Goal: Obtain resource: Download file/media

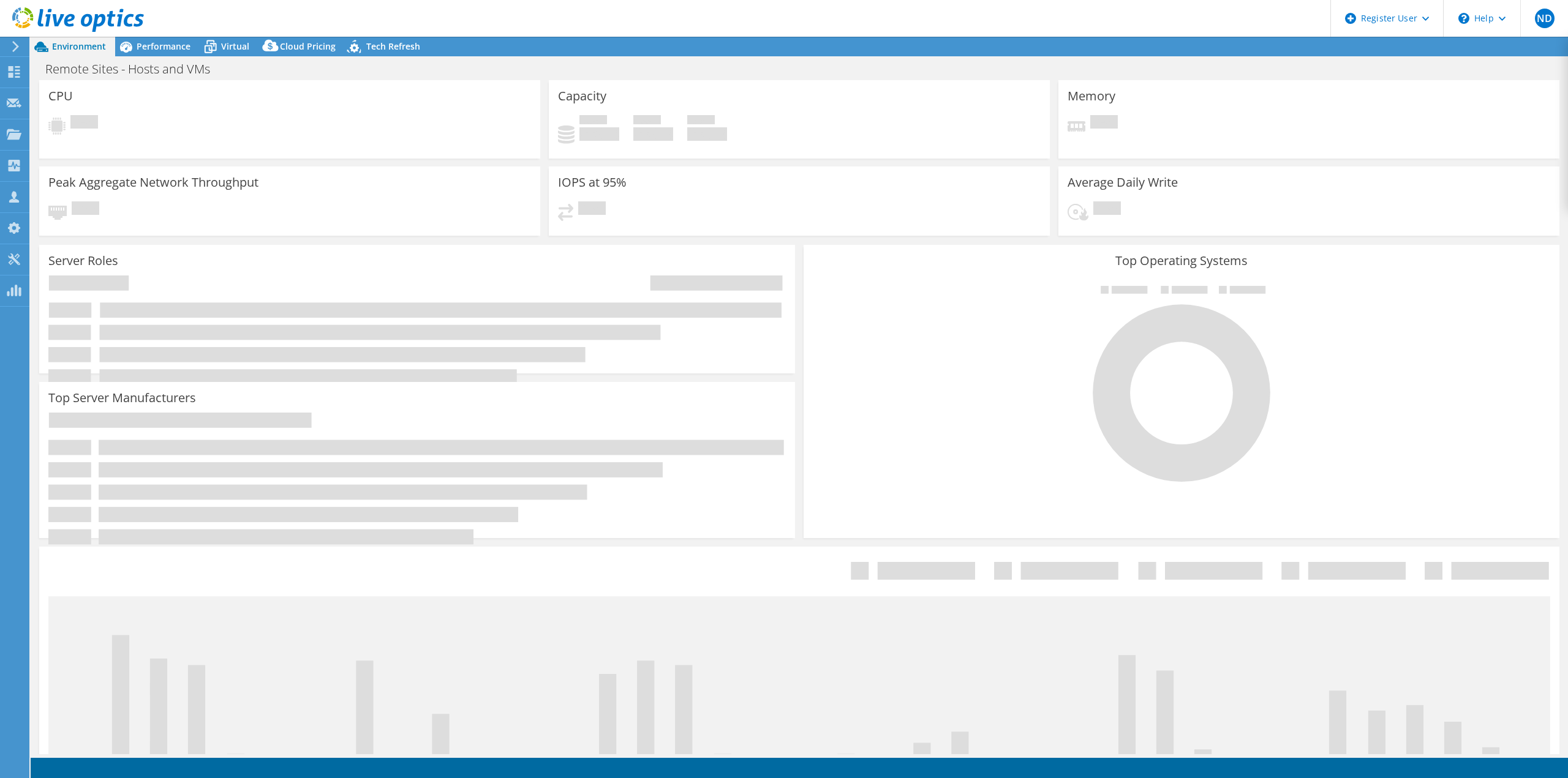
select select "USD"
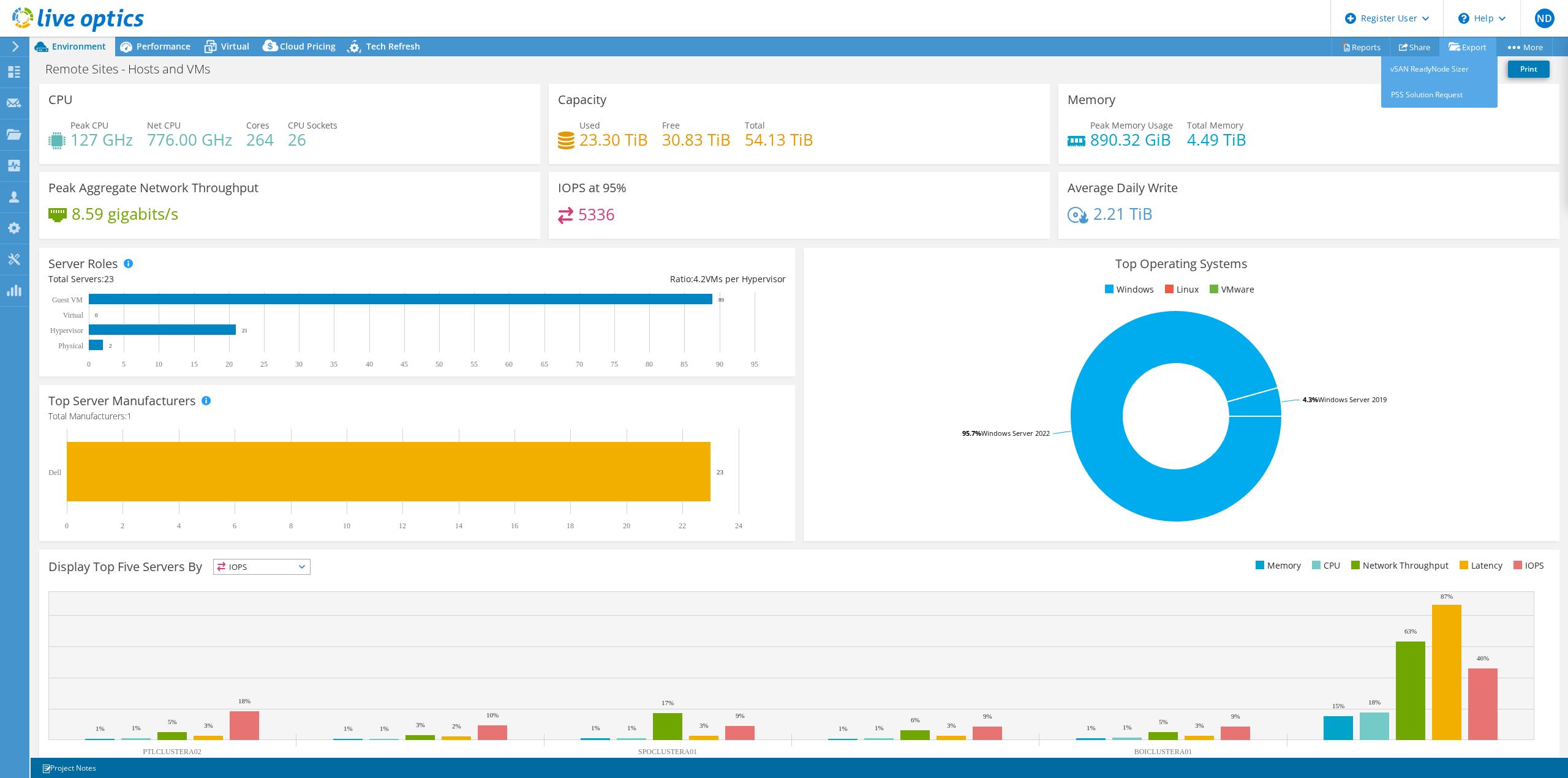
click at [1455, 53] on link "Export" at bounding box center [1468, 47] width 57 height 19
click at [1344, 43] on link "Reports" at bounding box center [1361, 47] width 58 height 19
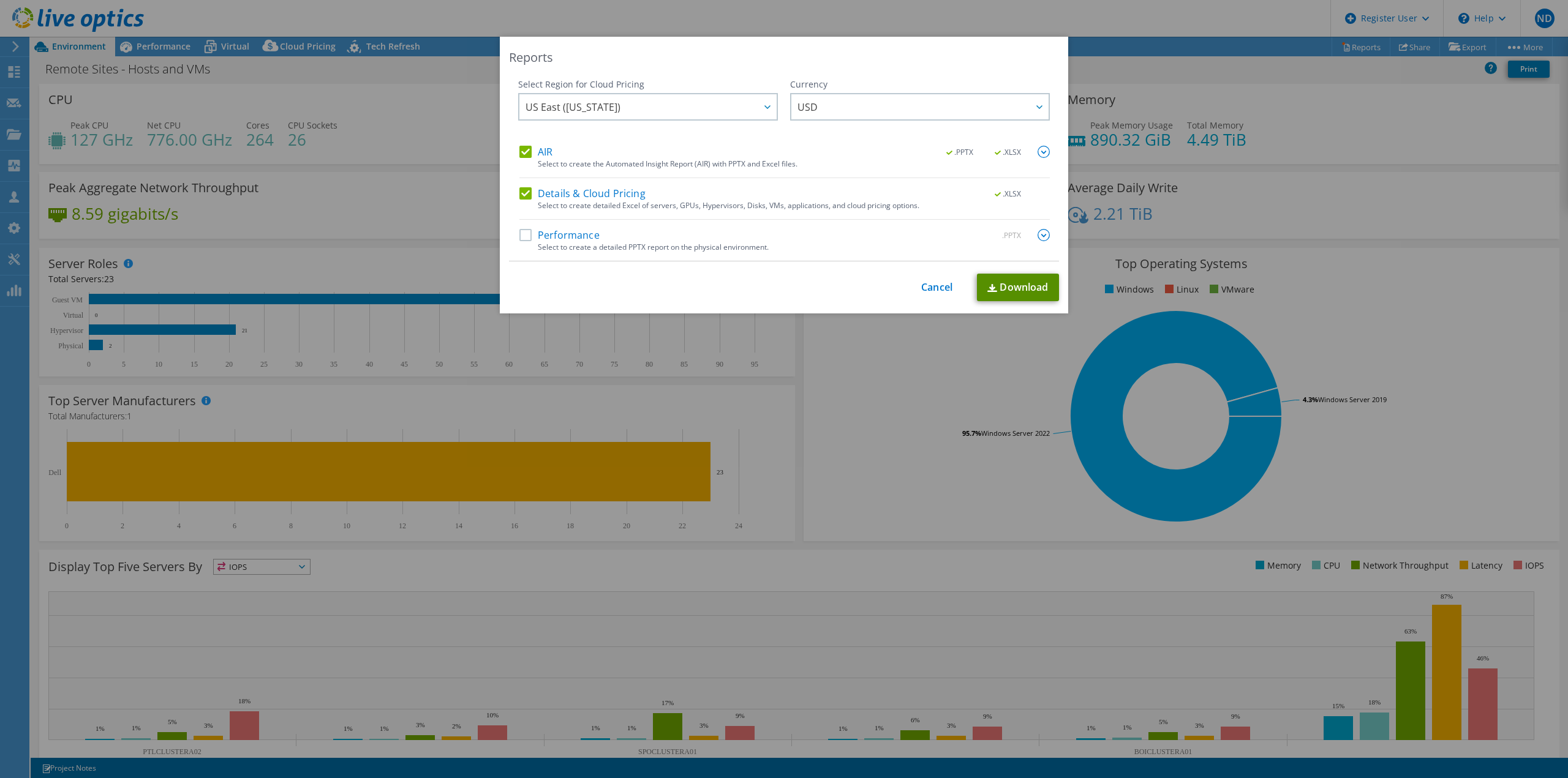
click at [999, 289] on link "Download" at bounding box center [1018, 287] width 82 height 28
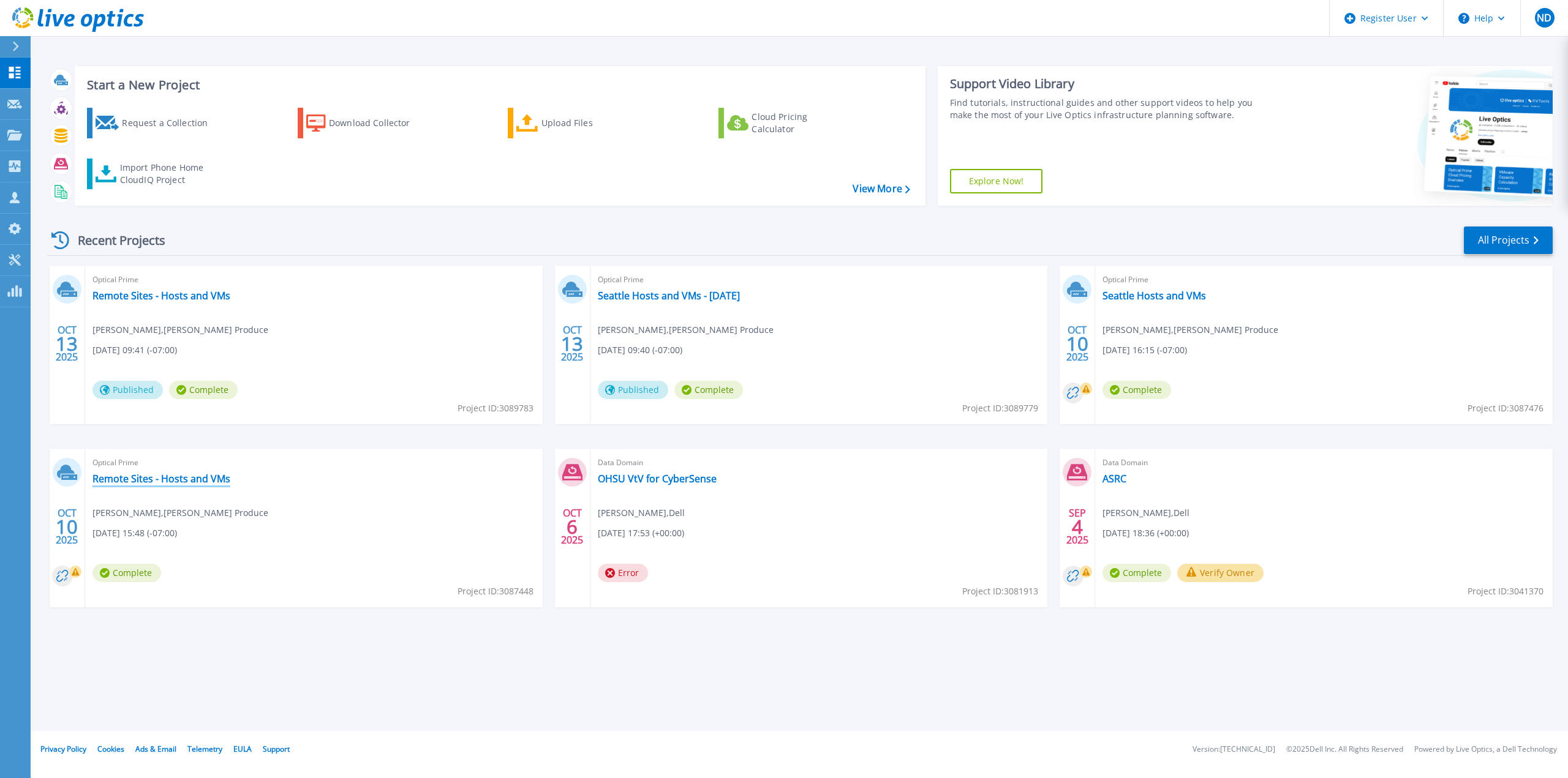
click at [212, 480] on link "Remote Sites - Hosts and VMs" at bounding box center [162, 479] width 138 height 13
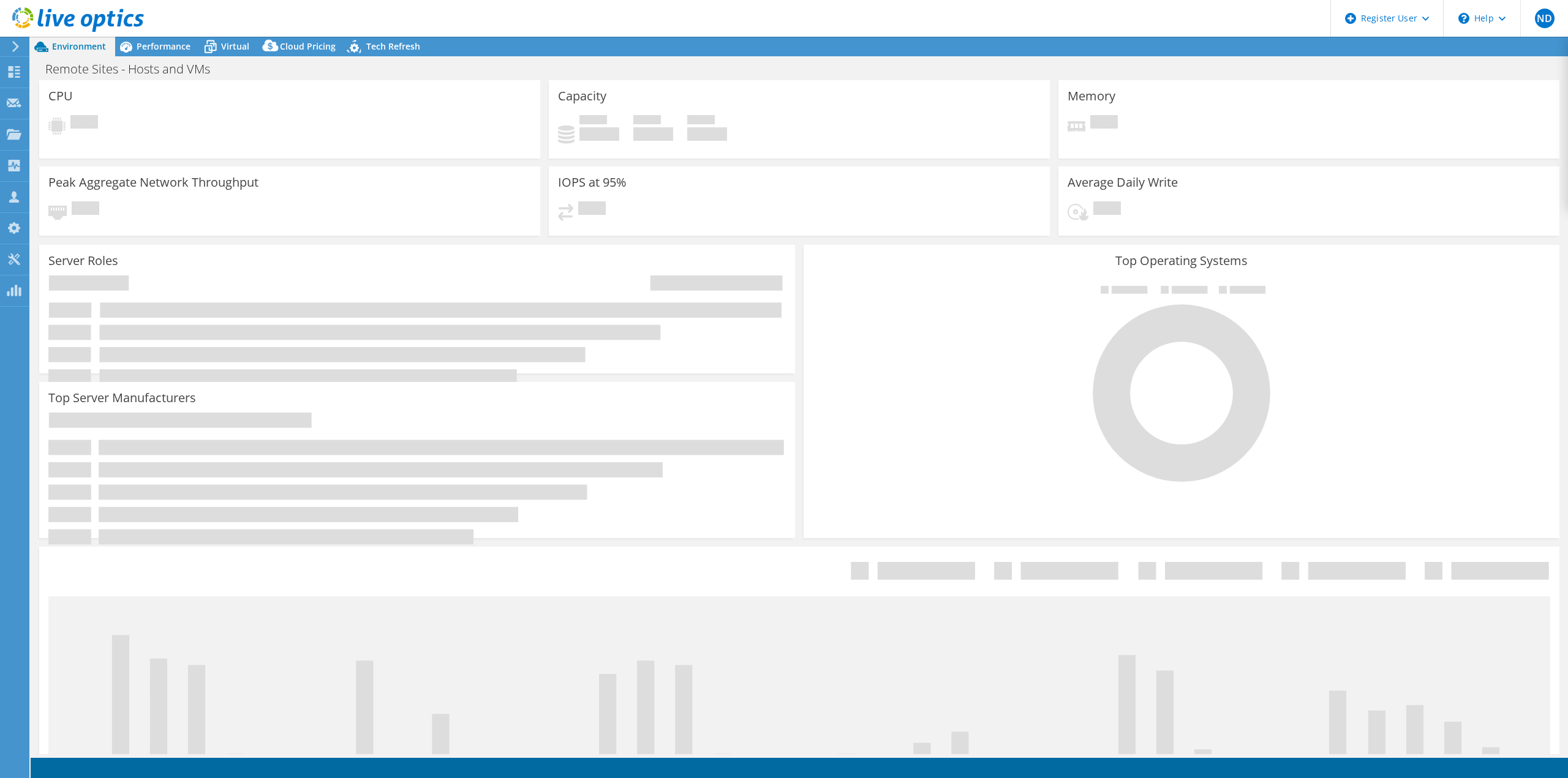
select select "USD"
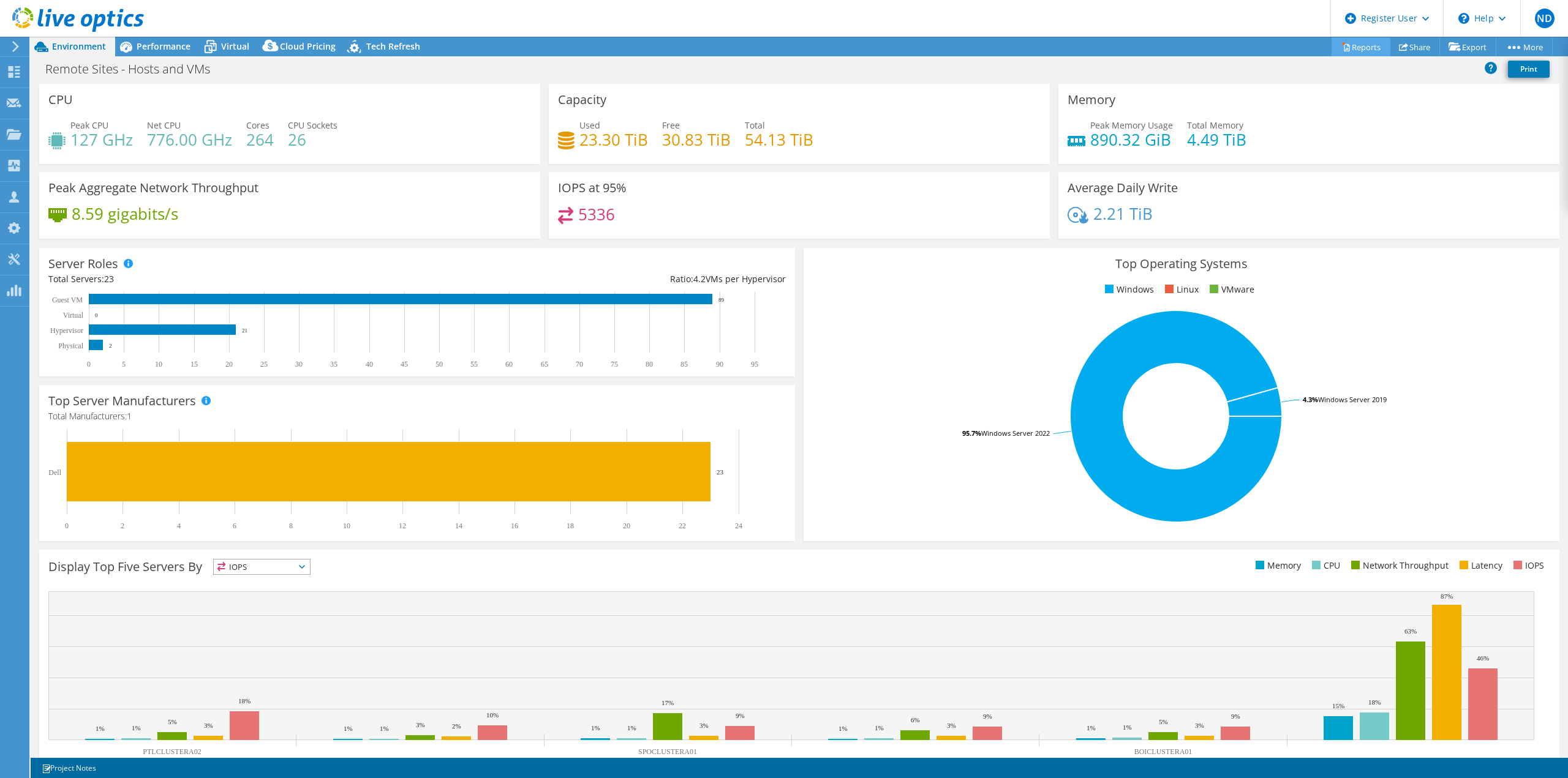
click at [1346, 46] on link "Reports" at bounding box center [1361, 47] width 58 height 19
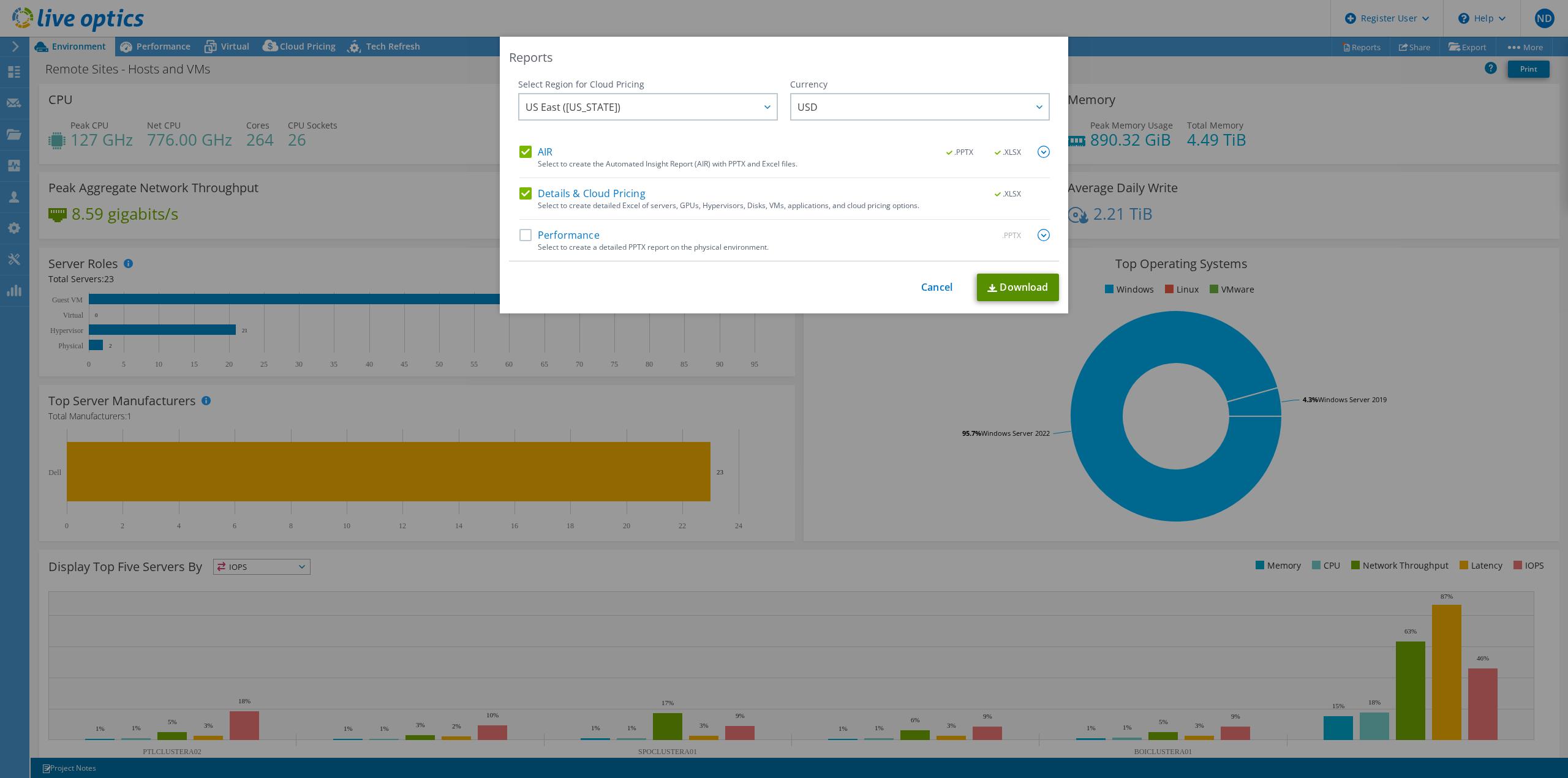
click at [1044, 291] on link "Download" at bounding box center [1018, 287] width 82 height 28
click at [938, 279] on div "This process may take a while, please wait... Cancel Download" at bounding box center [784, 287] width 550 height 28
click at [934, 284] on link "Cancel" at bounding box center [936, 287] width 31 height 12
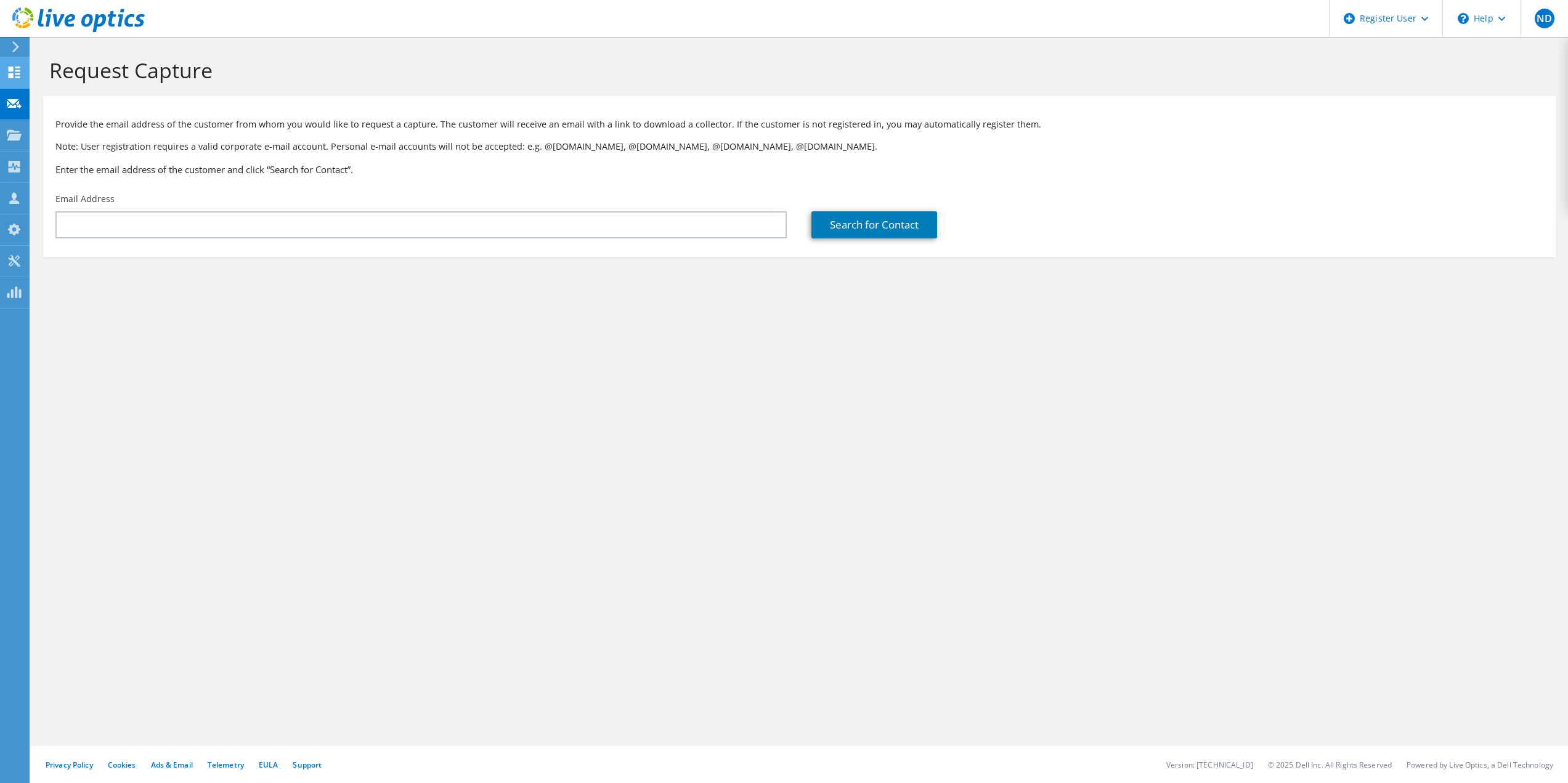
click at [8, 69] on icon at bounding box center [14, 72] width 15 height 12
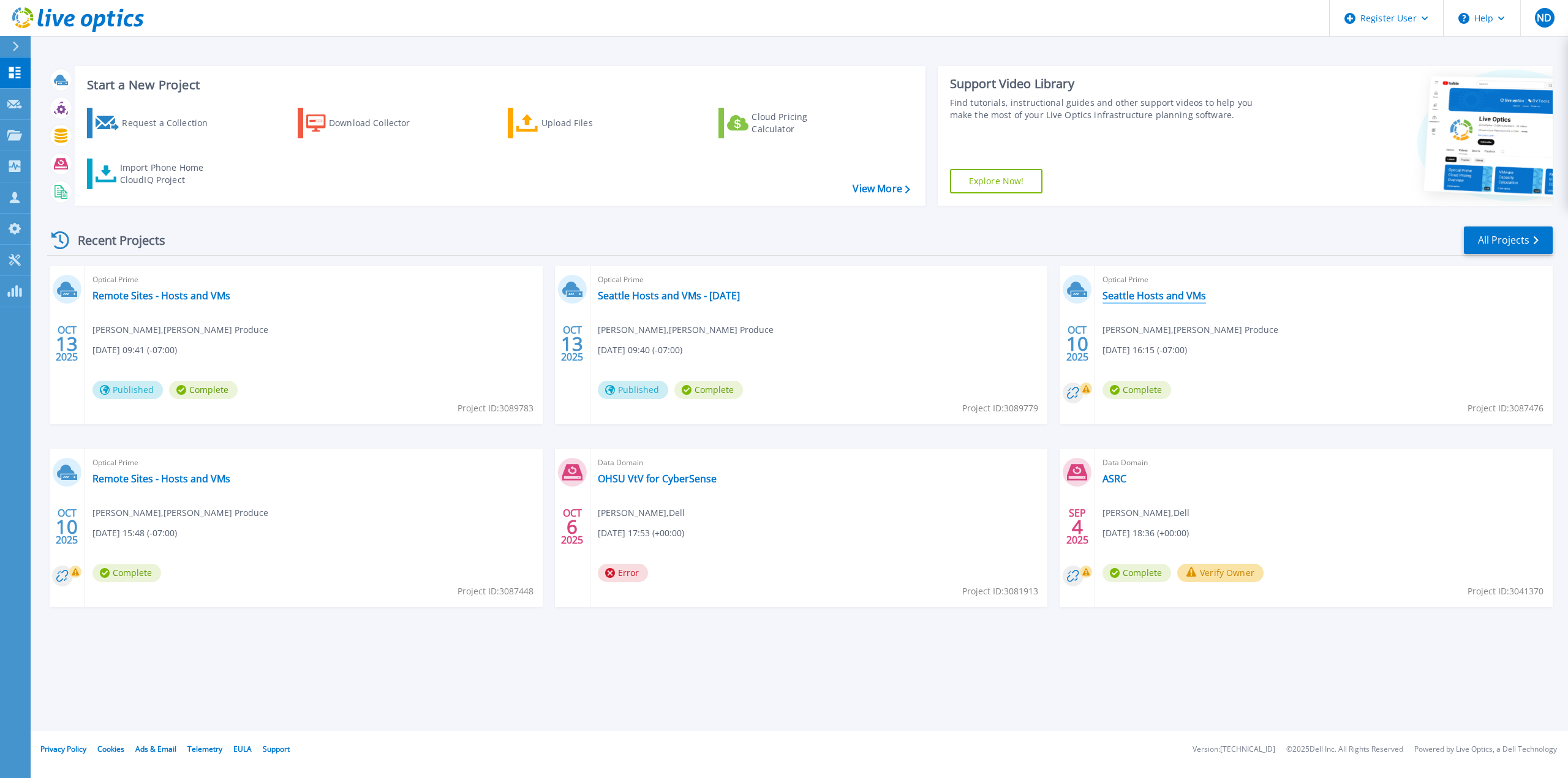
click at [1154, 292] on link "Seattle Hosts and VMs" at bounding box center [1154, 296] width 104 height 13
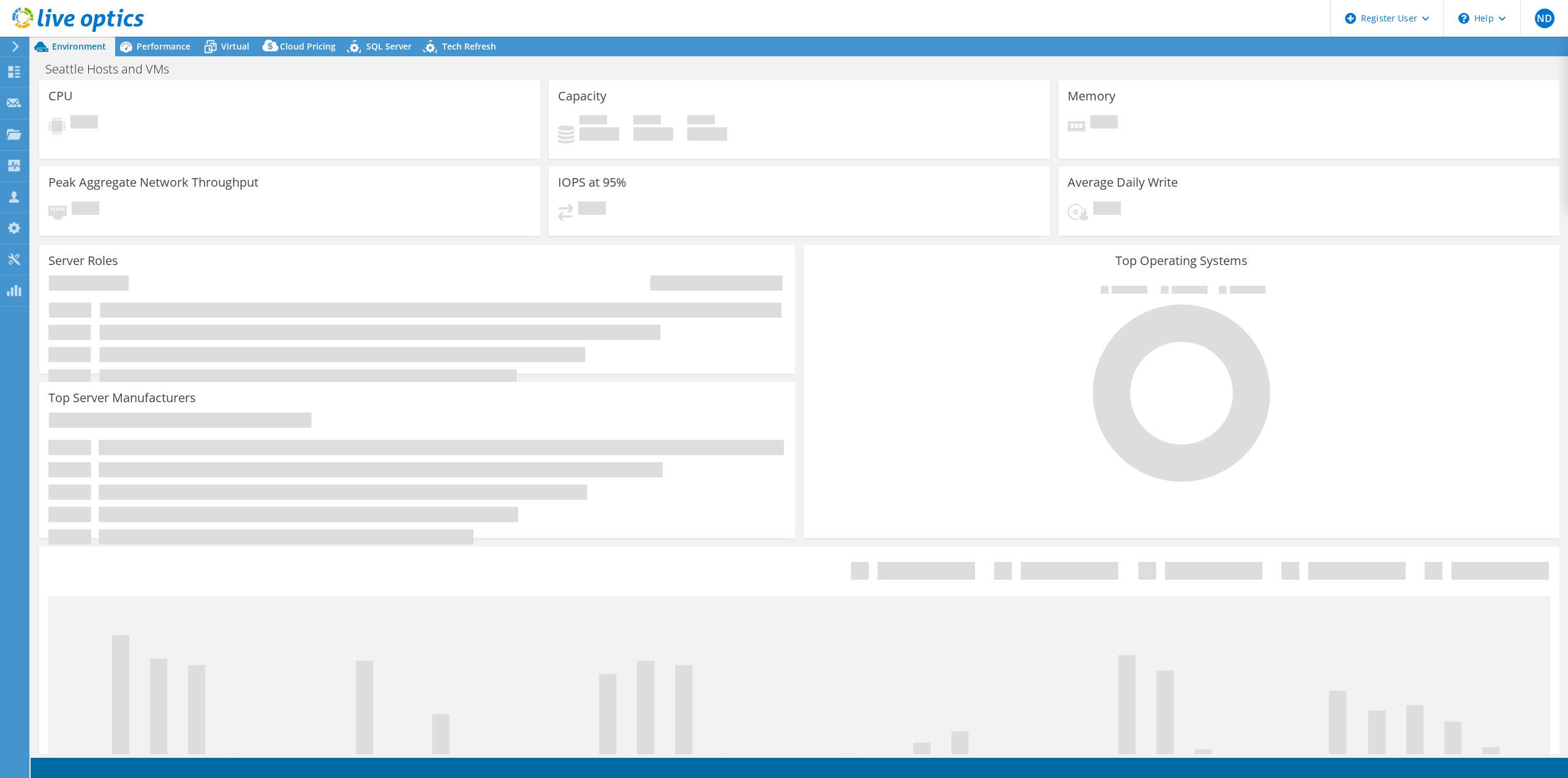
select select "USD"
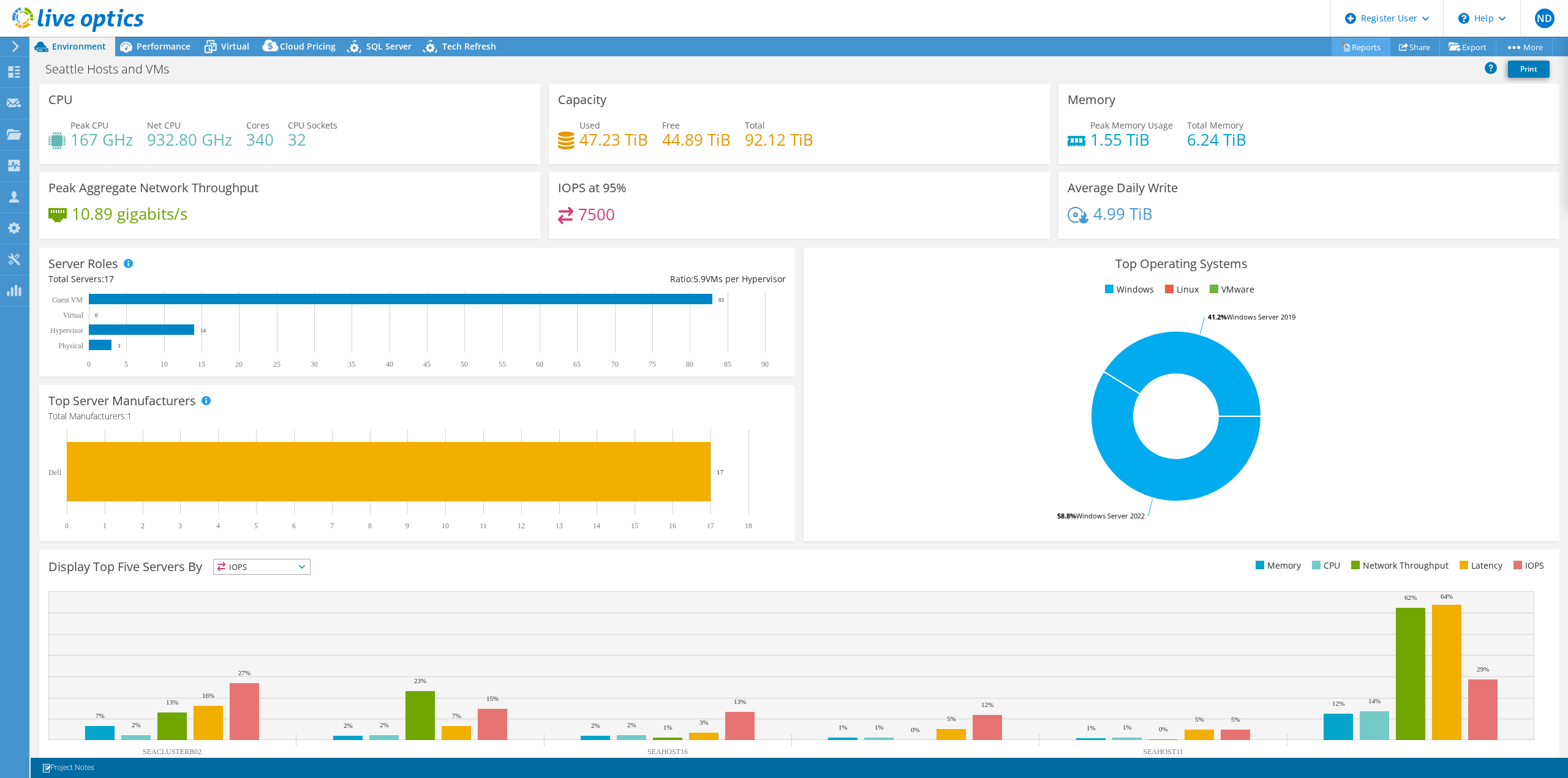
click at [1357, 48] on link "Reports" at bounding box center [1361, 47] width 58 height 19
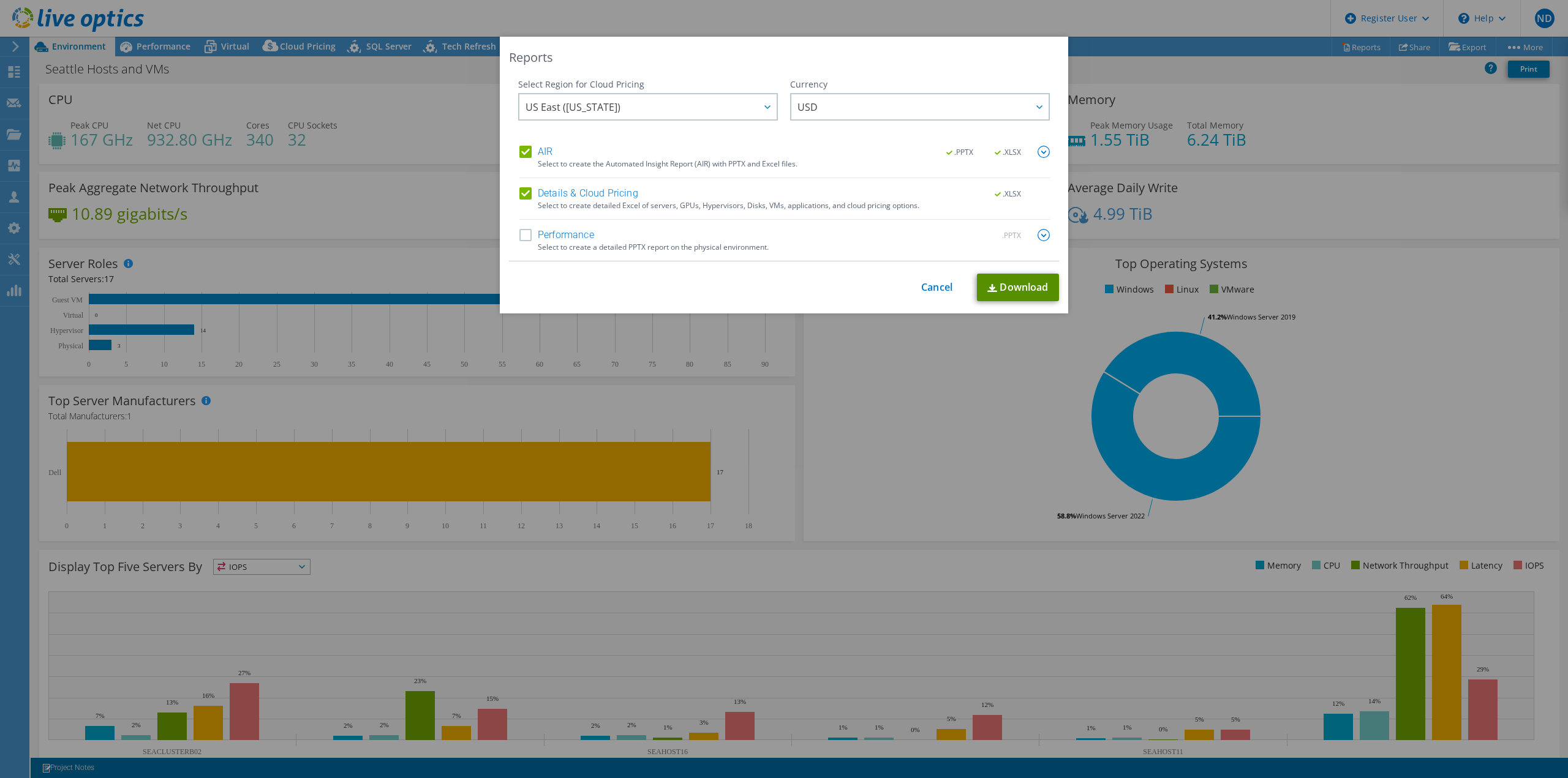
click at [1028, 283] on link "Download" at bounding box center [1018, 287] width 82 height 28
click at [941, 288] on link "Cancel" at bounding box center [936, 287] width 31 height 12
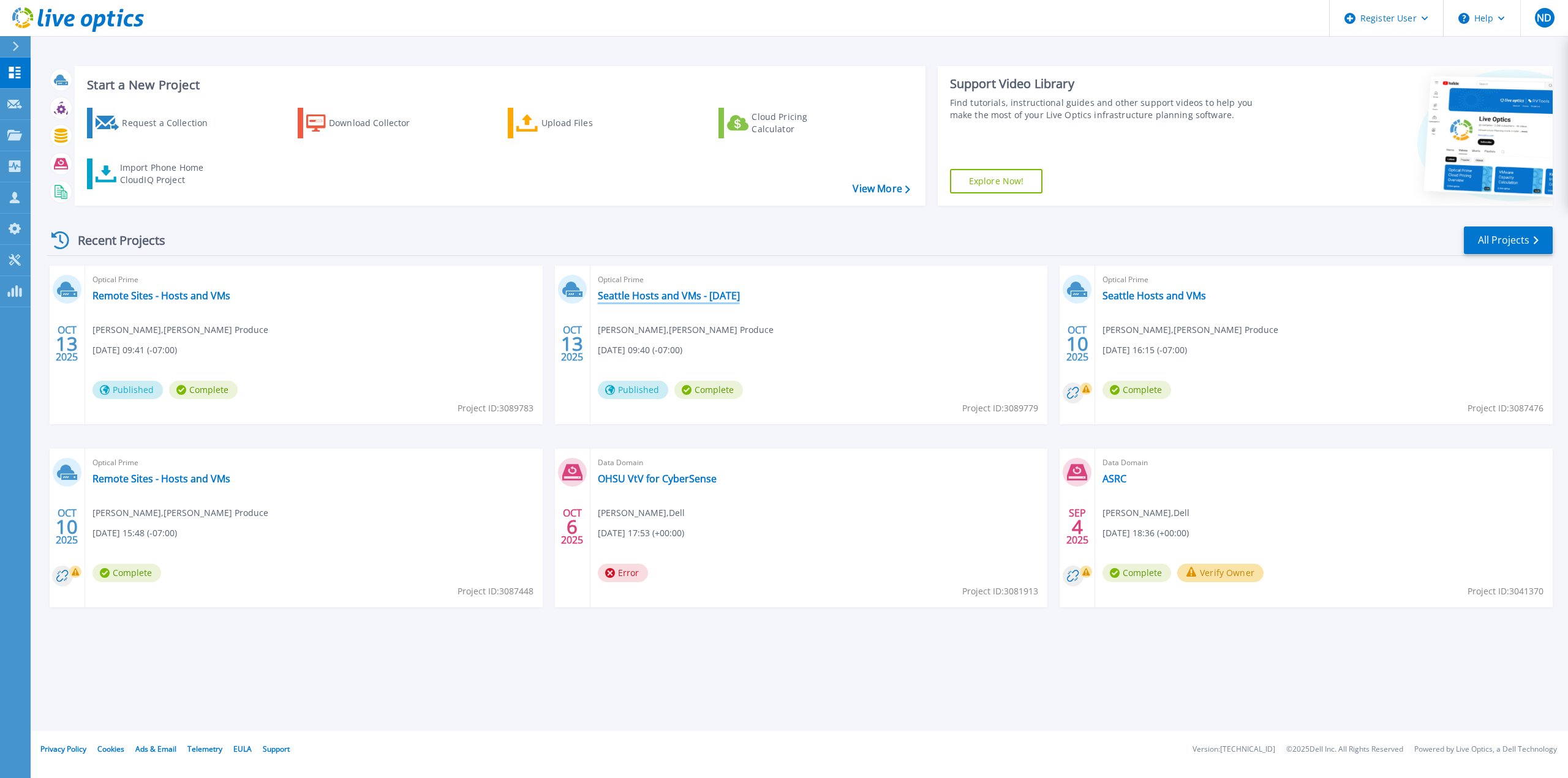
click at [739, 298] on link "Seattle Hosts and VMs - [DATE]" at bounding box center [668, 296] width 142 height 13
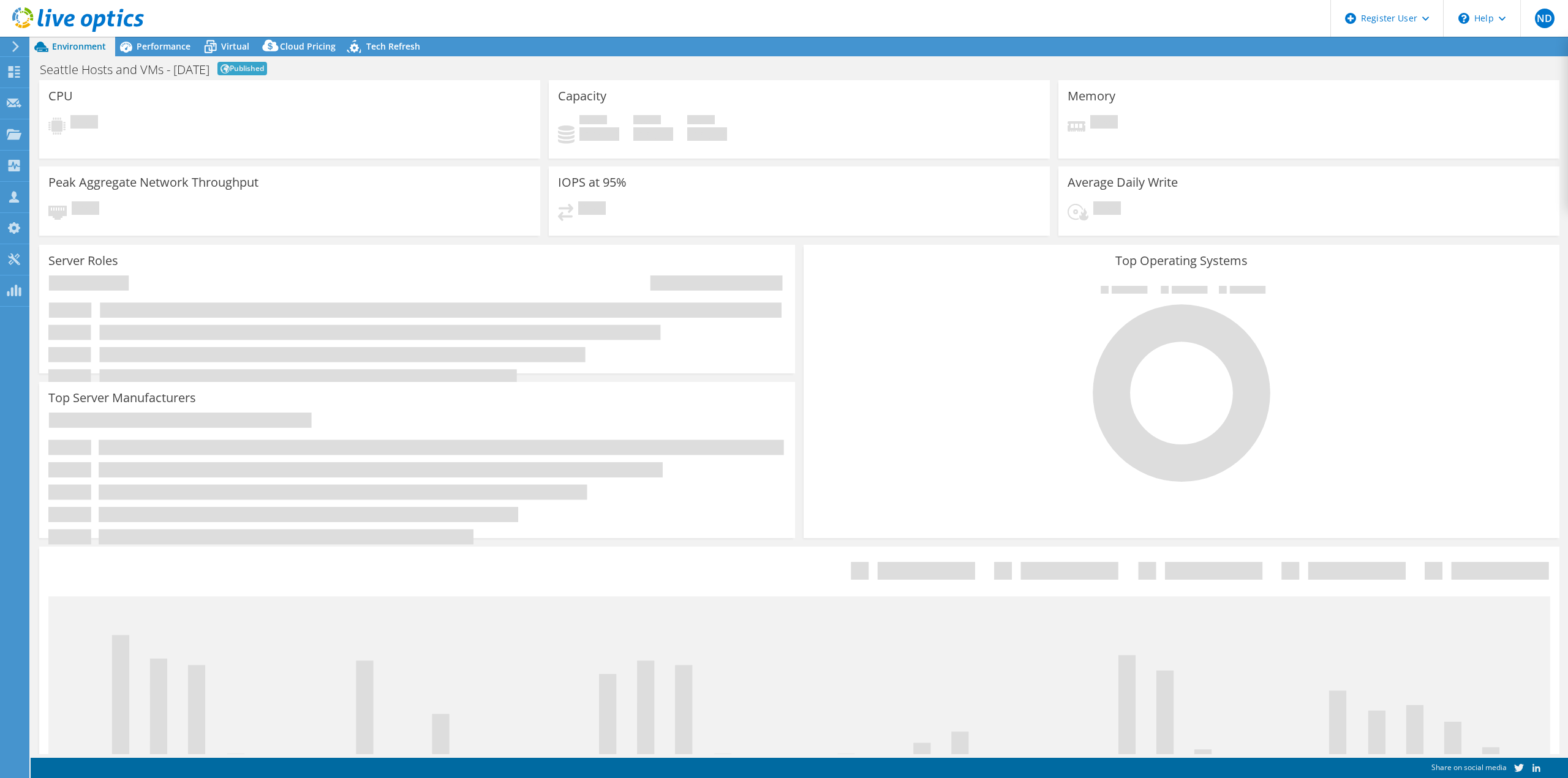
select select "USD"
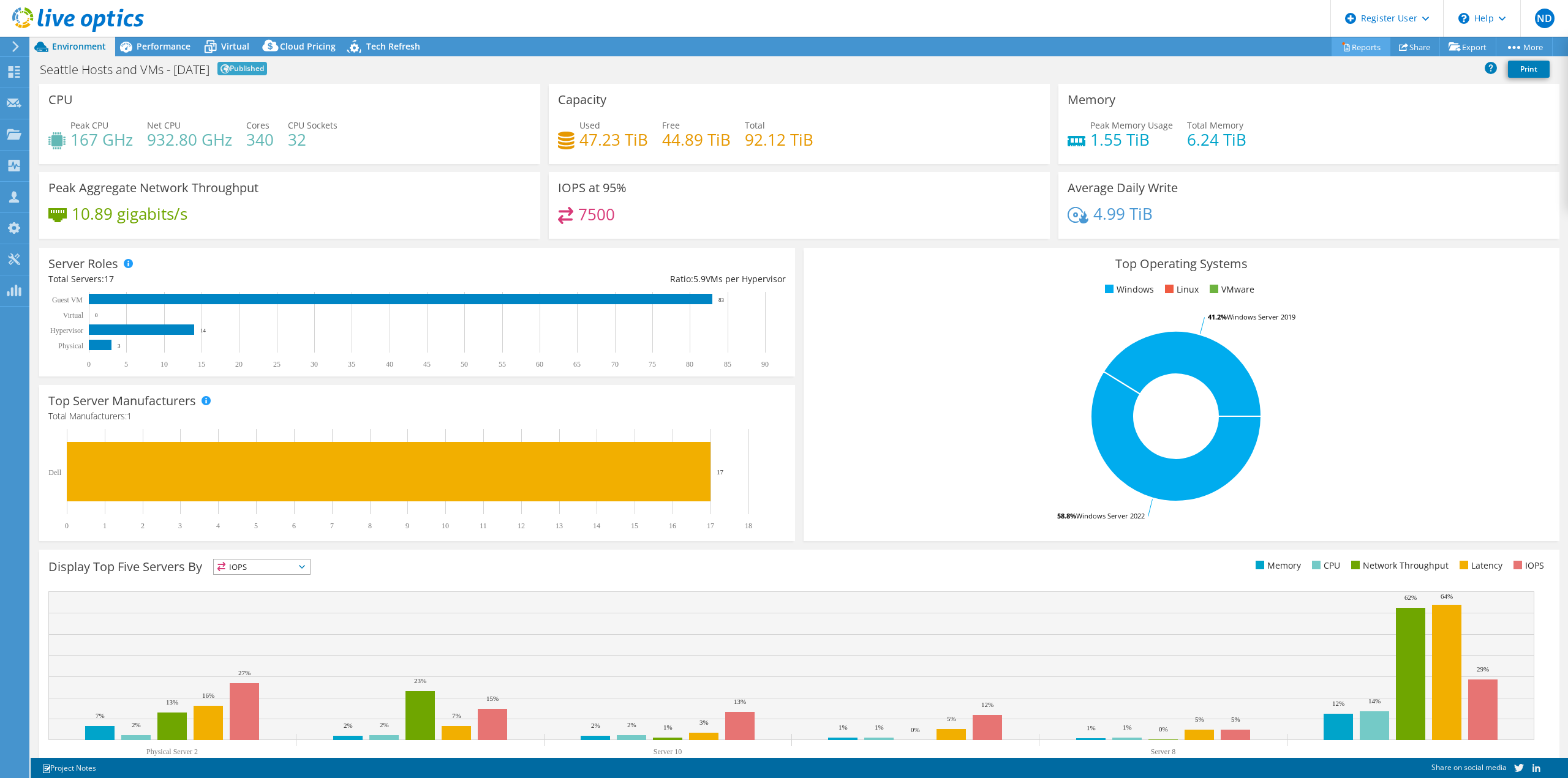
click at [1352, 51] on link "Reports" at bounding box center [1361, 47] width 58 height 19
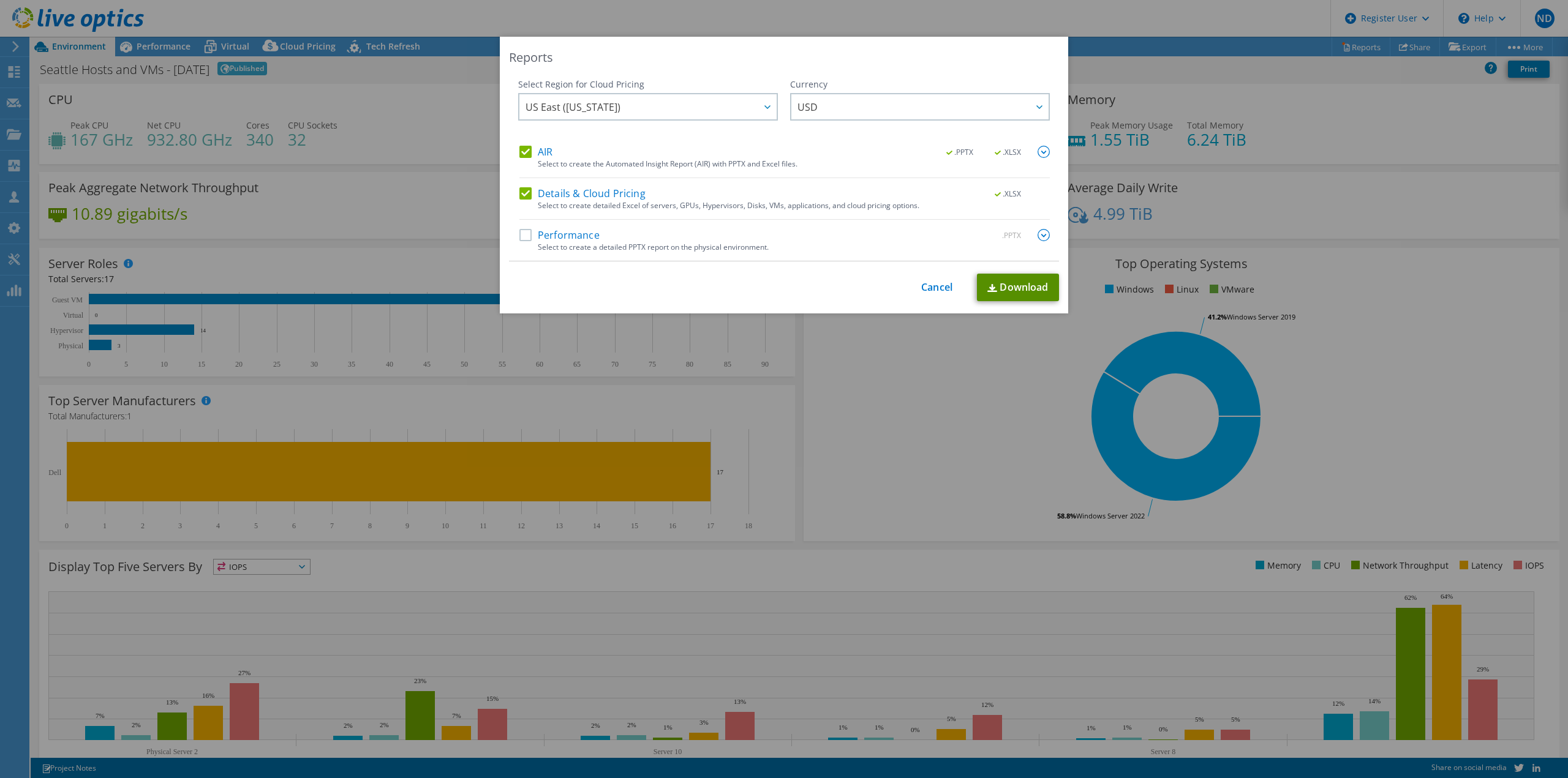
click at [1023, 283] on link "Download" at bounding box center [1018, 287] width 82 height 28
click at [928, 288] on link "Cancel" at bounding box center [936, 287] width 31 height 12
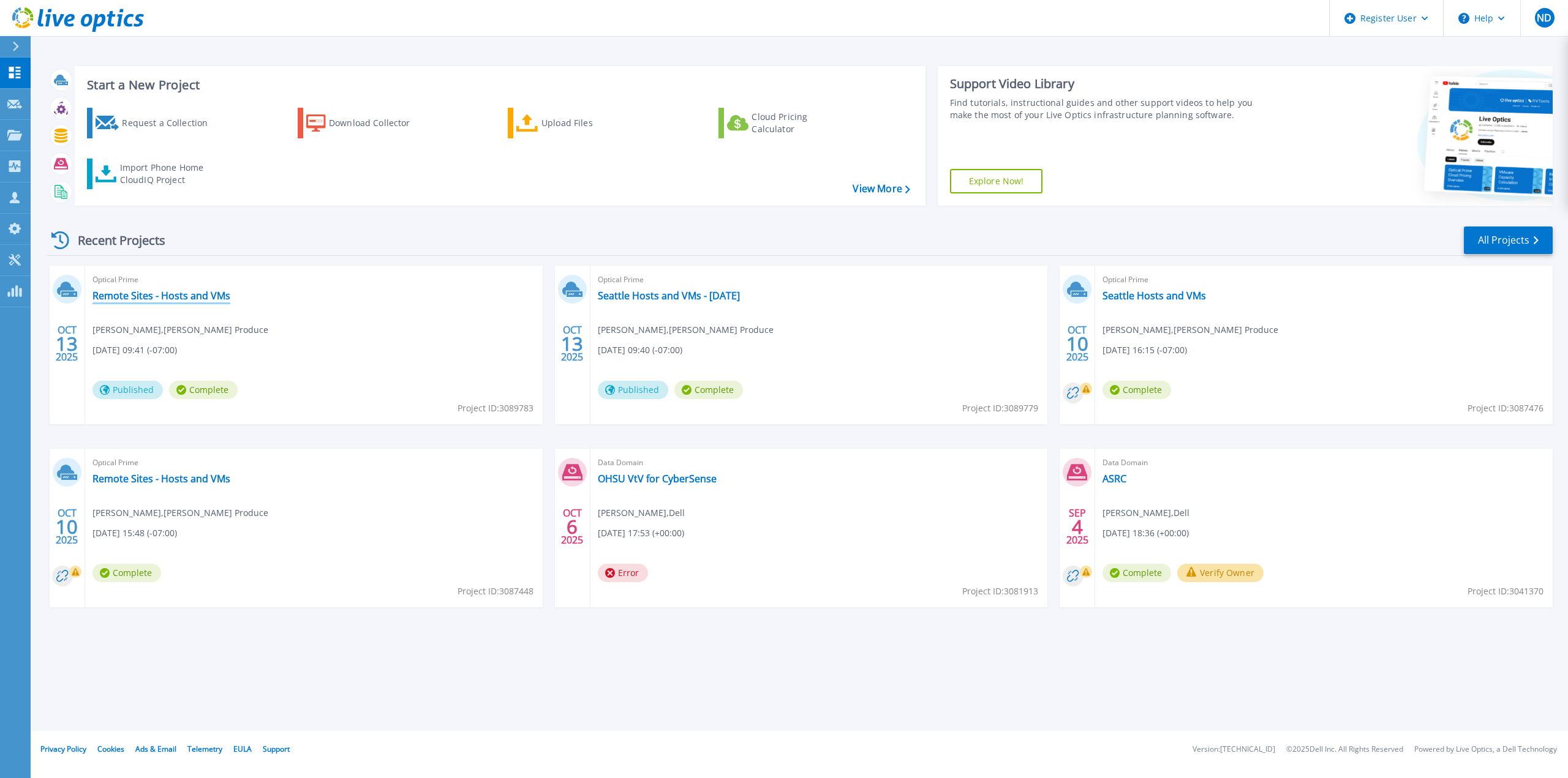
click at [150, 301] on link "Remote Sites - Hosts and VMs" at bounding box center [162, 296] width 138 height 13
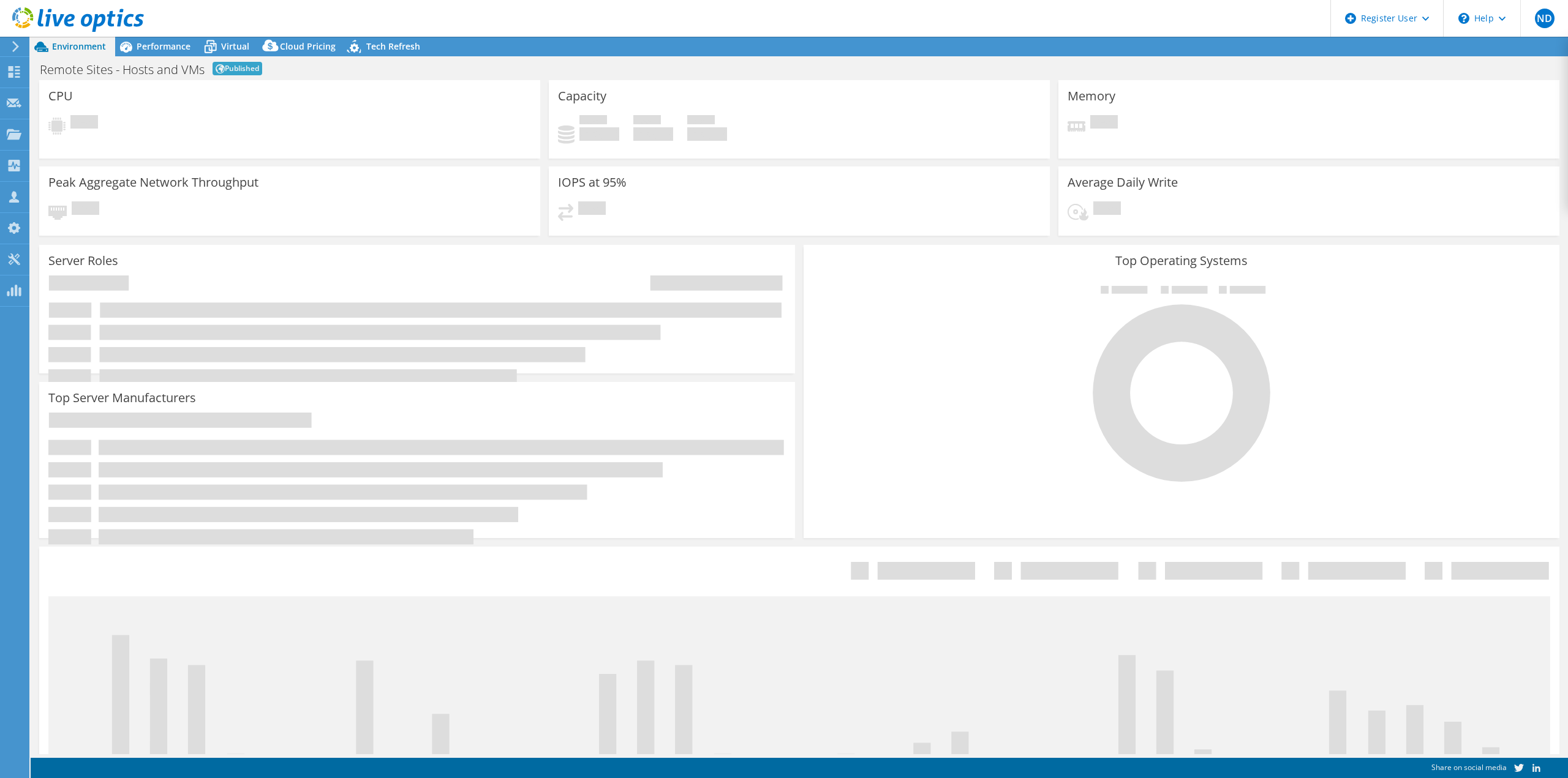
select select "USD"
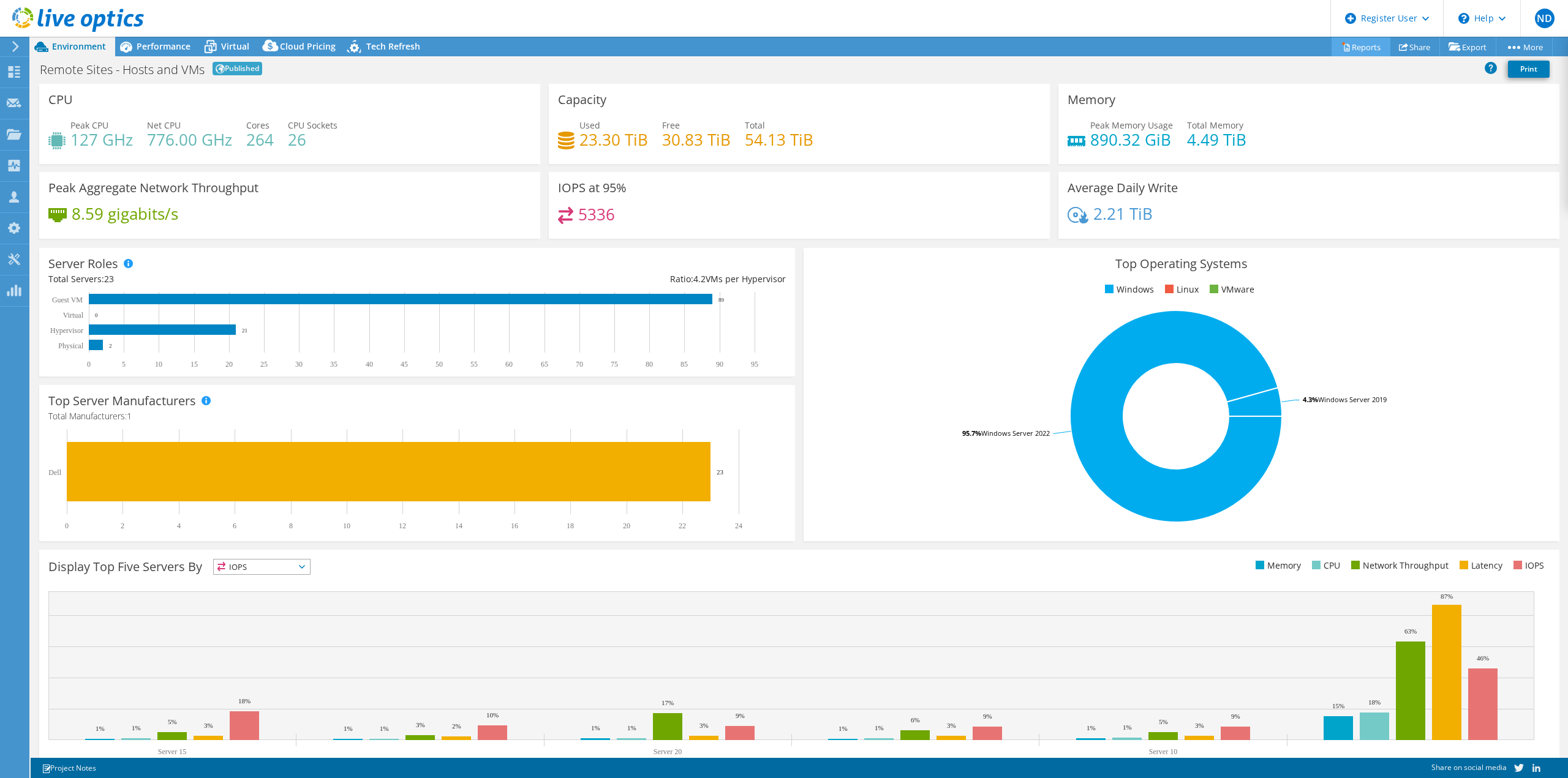
click at [1356, 54] on link "Reports" at bounding box center [1361, 47] width 58 height 19
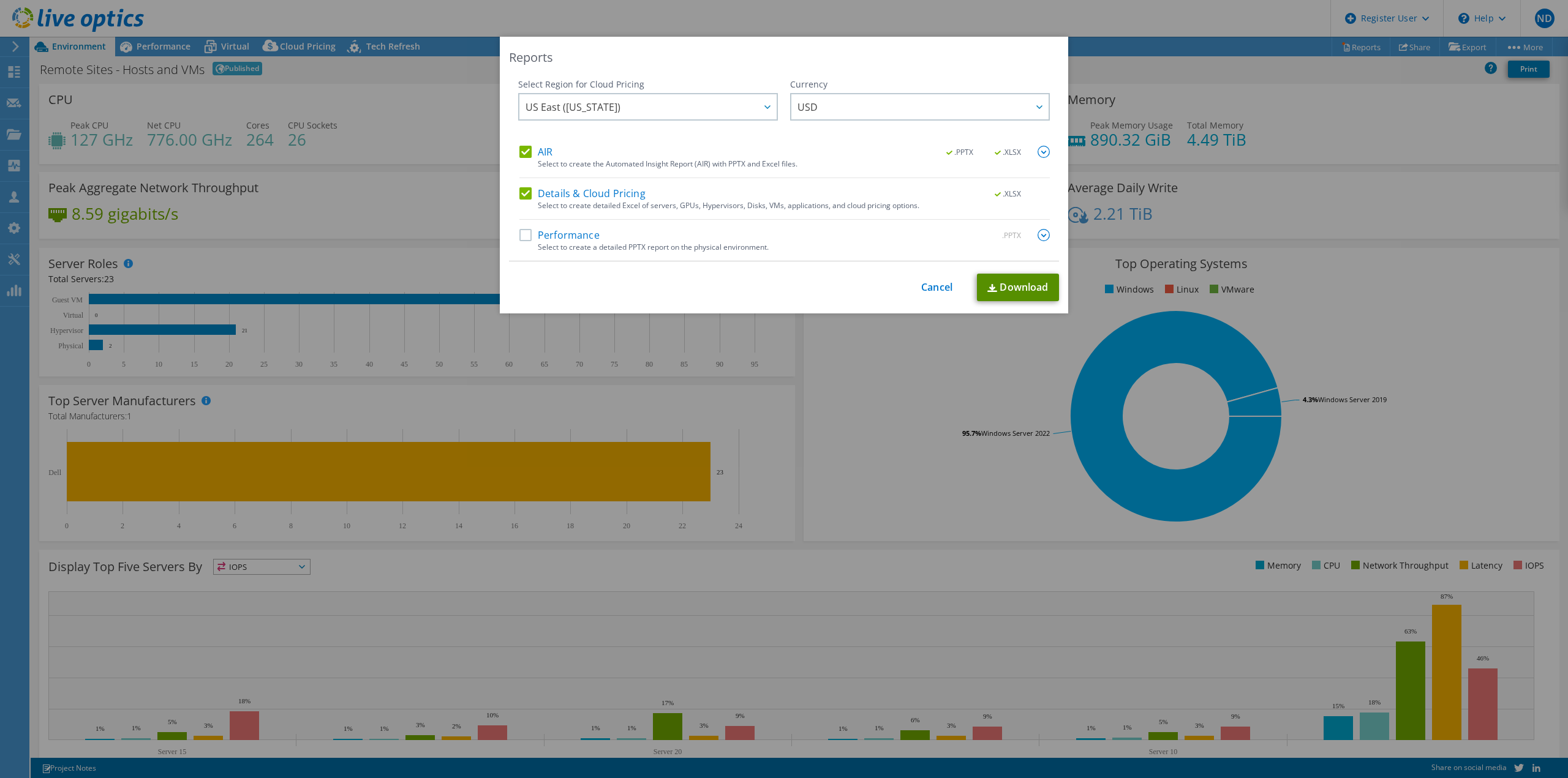
click at [1005, 292] on link "Download" at bounding box center [1018, 287] width 82 height 28
click at [923, 292] on link "Cancel" at bounding box center [936, 287] width 31 height 12
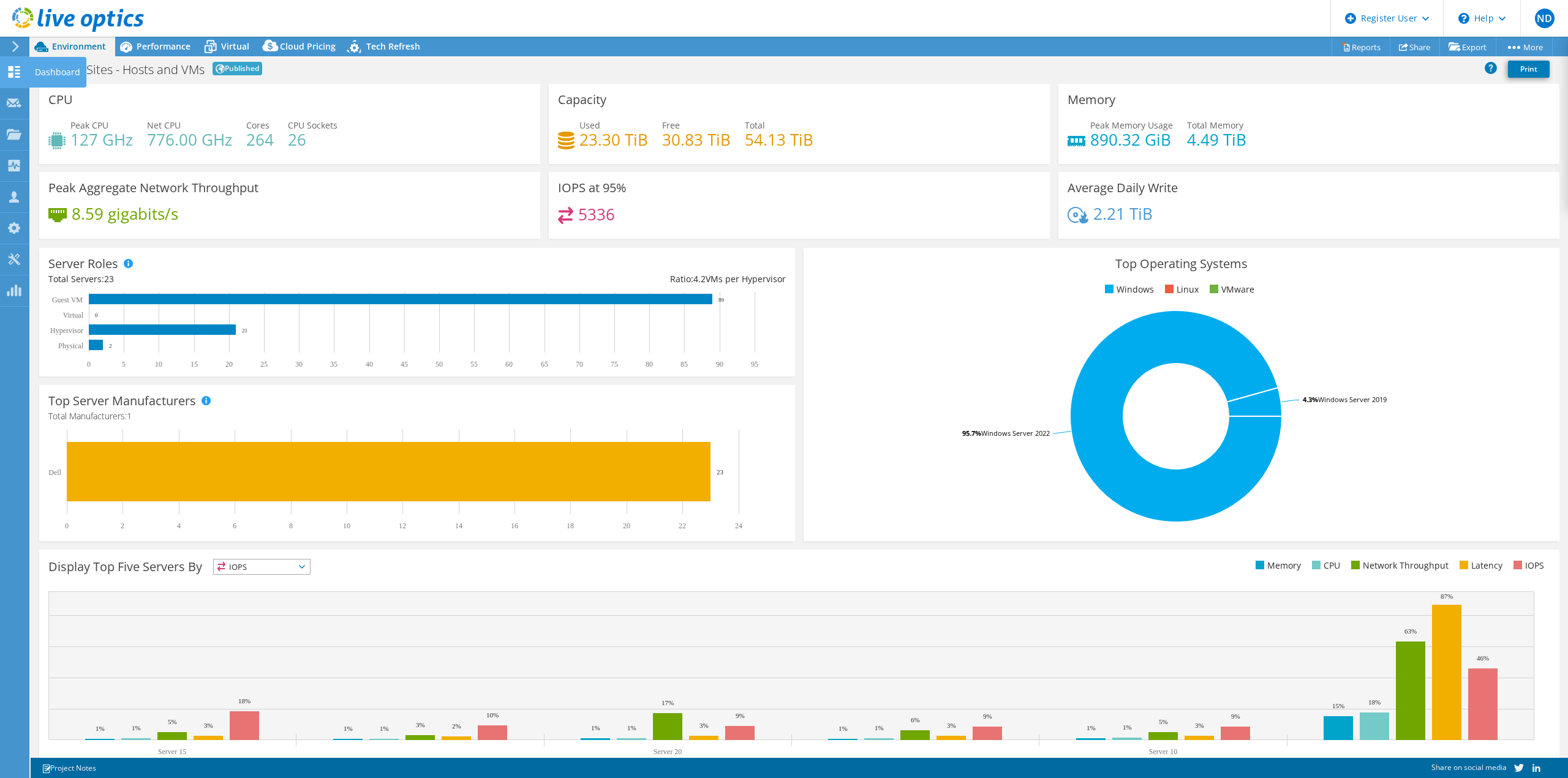
click at [13, 75] on use at bounding box center [14, 72] width 12 height 12
